Goal: Task Accomplishment & Management: Use online tool/utility

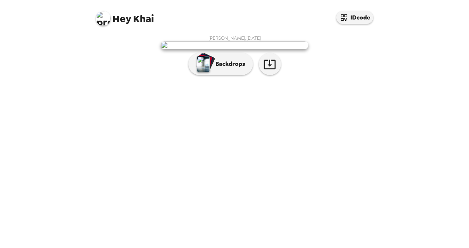
scroll to position [18, 0]
click at [230, 69] on p "Backdrops" at bounding box center [229, 64] width 34 height 9
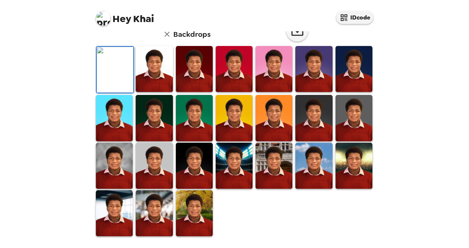
scroll to position [128, 0]
click at [152, 92] on img at bounding box center [154, 69] width 37 height 46
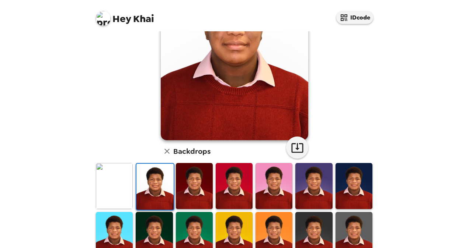
scroll to position [91, 0]
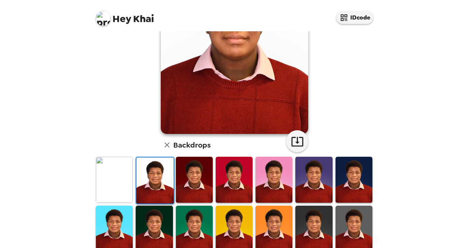
click at [185, 183] on img at bounding box center [194, 180] width 37 height 46
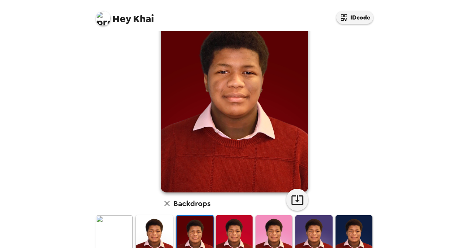
scroll to position [74, 0]
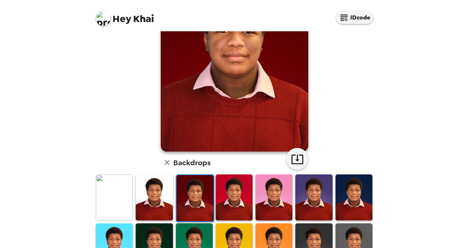
click at [238, 207] on img at bounding box center [234, 198] width 37 height 46
